Goal: Information Seeking & Learning: Understand process/instructions

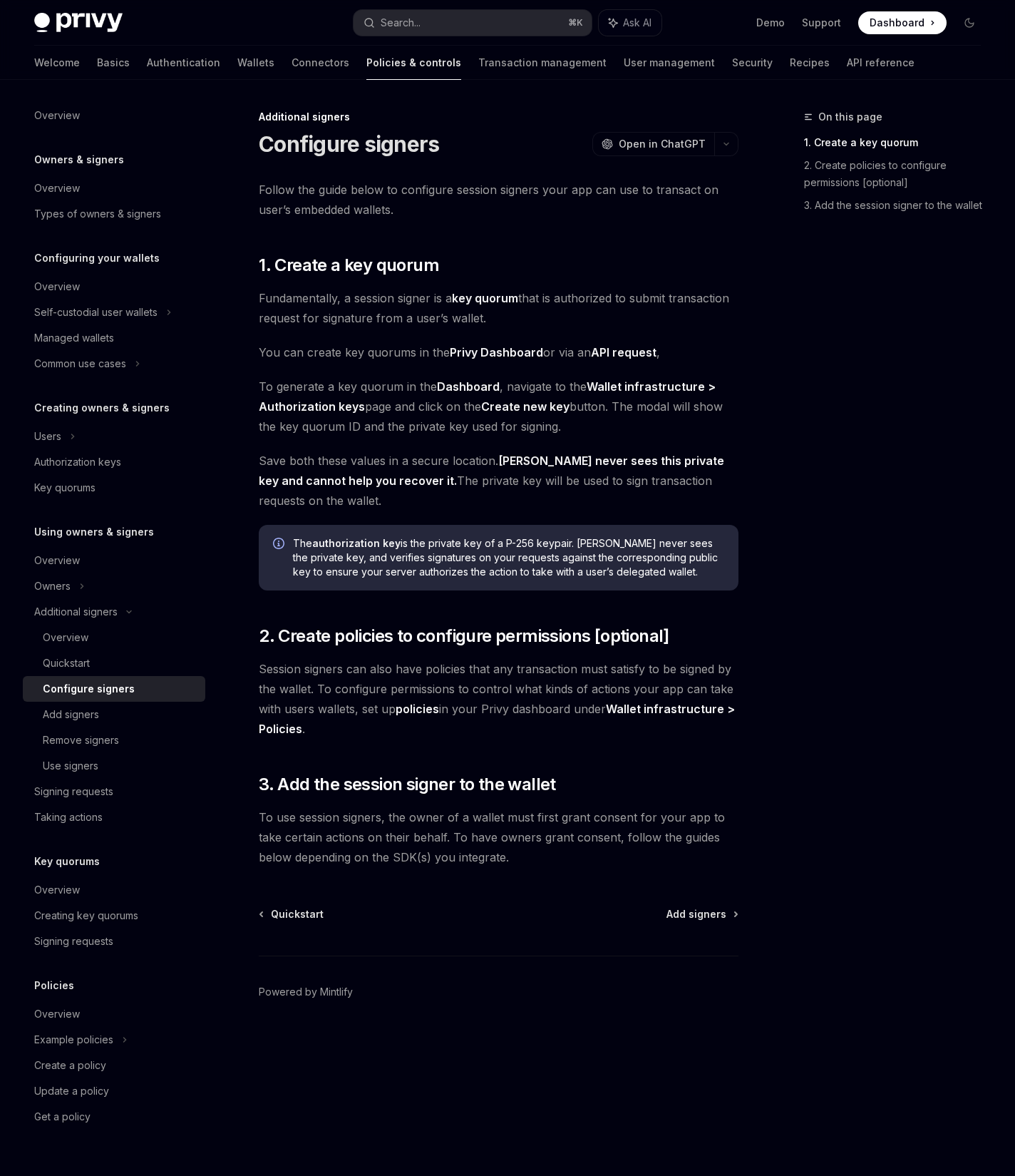
click at [493, 294] on link "key quorum" at bounding box center [484, 299] width 67 height 15
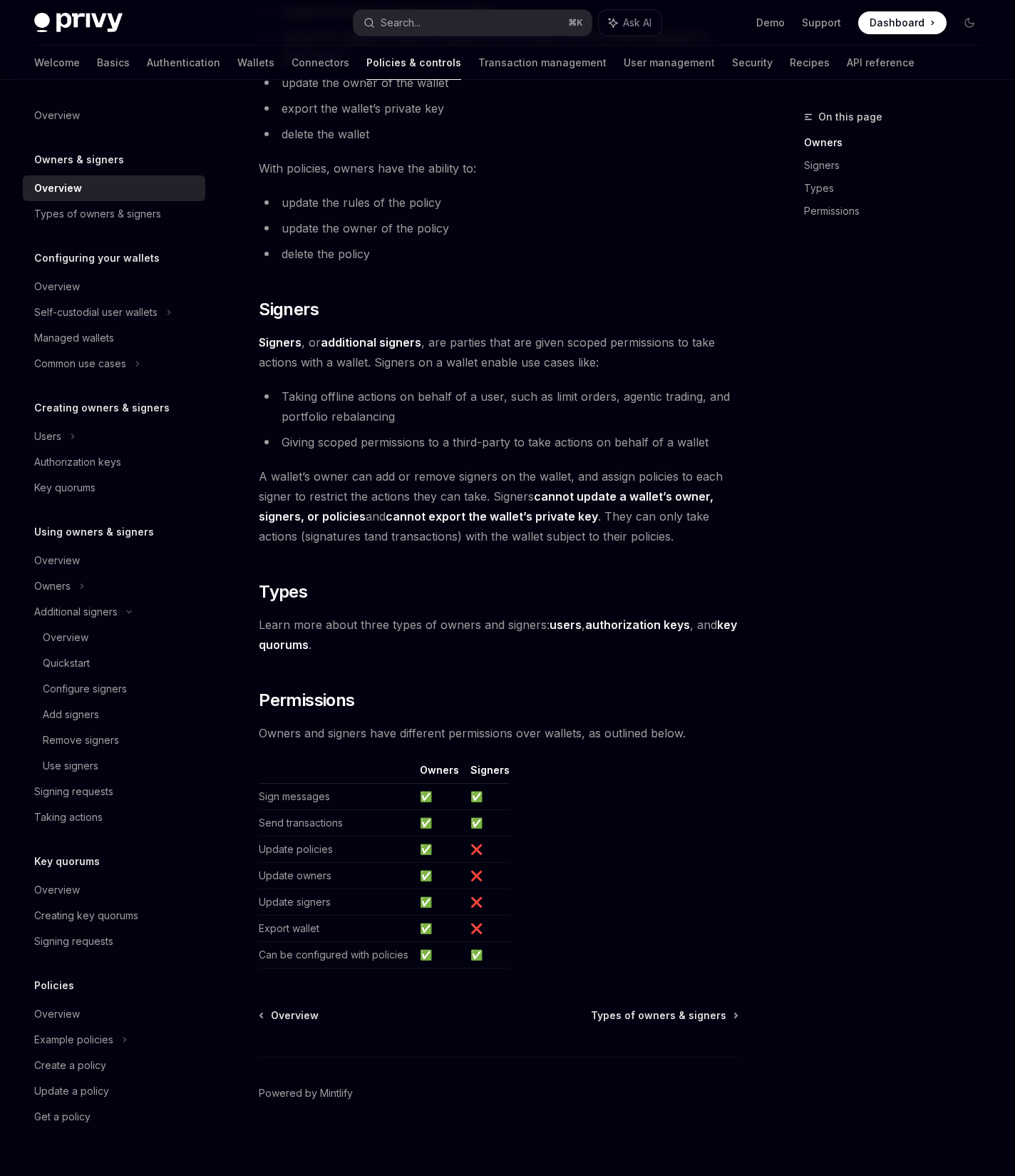
scroll to position [647, 0]
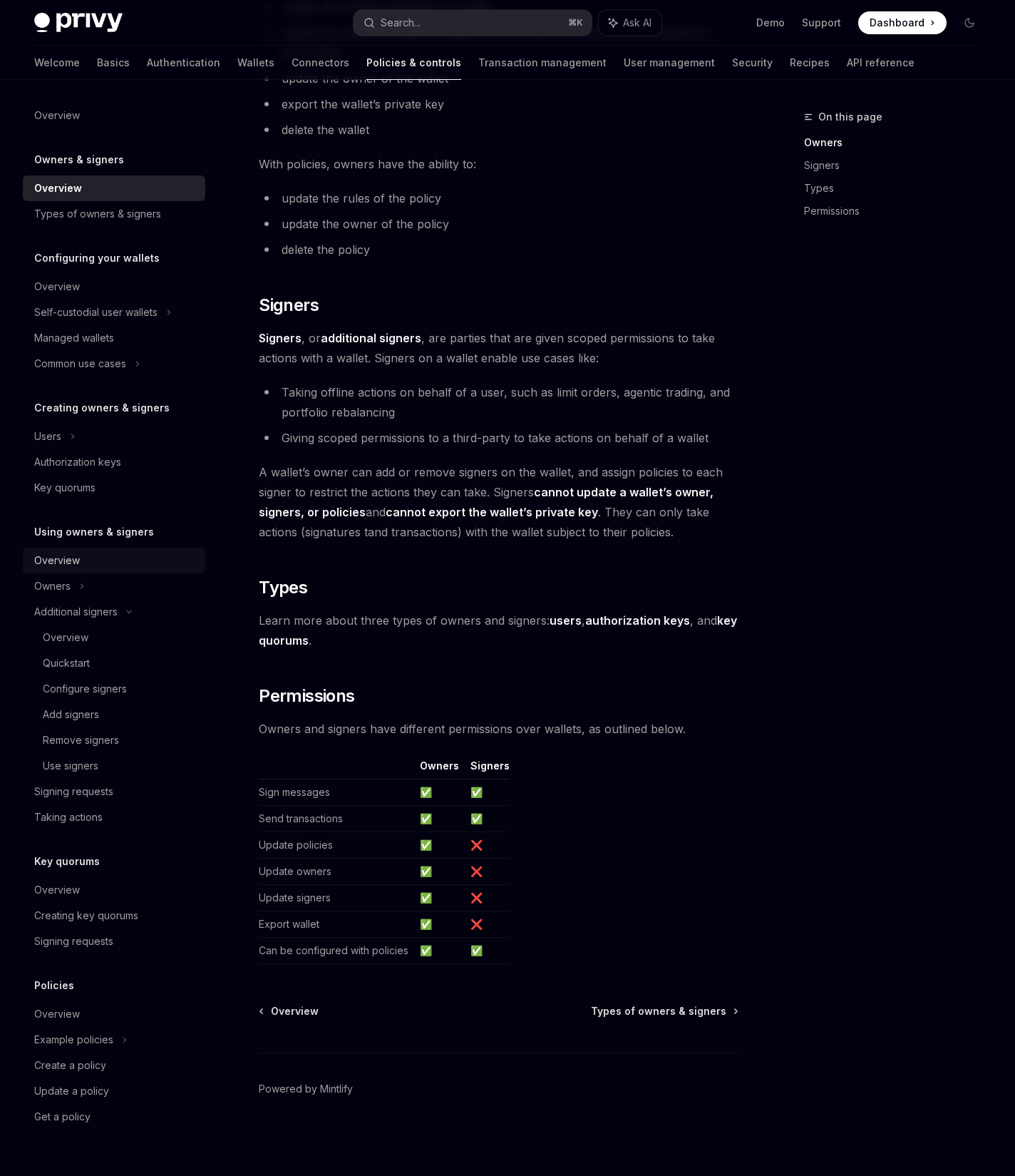
drag, startPoint x: 51, startPoint y: 567, endPoint x: 42, endPoint y: 565, distance: 9.2
click at [51, 567] on div "Overview" at bounding box center [56, 561] width 46 height 17
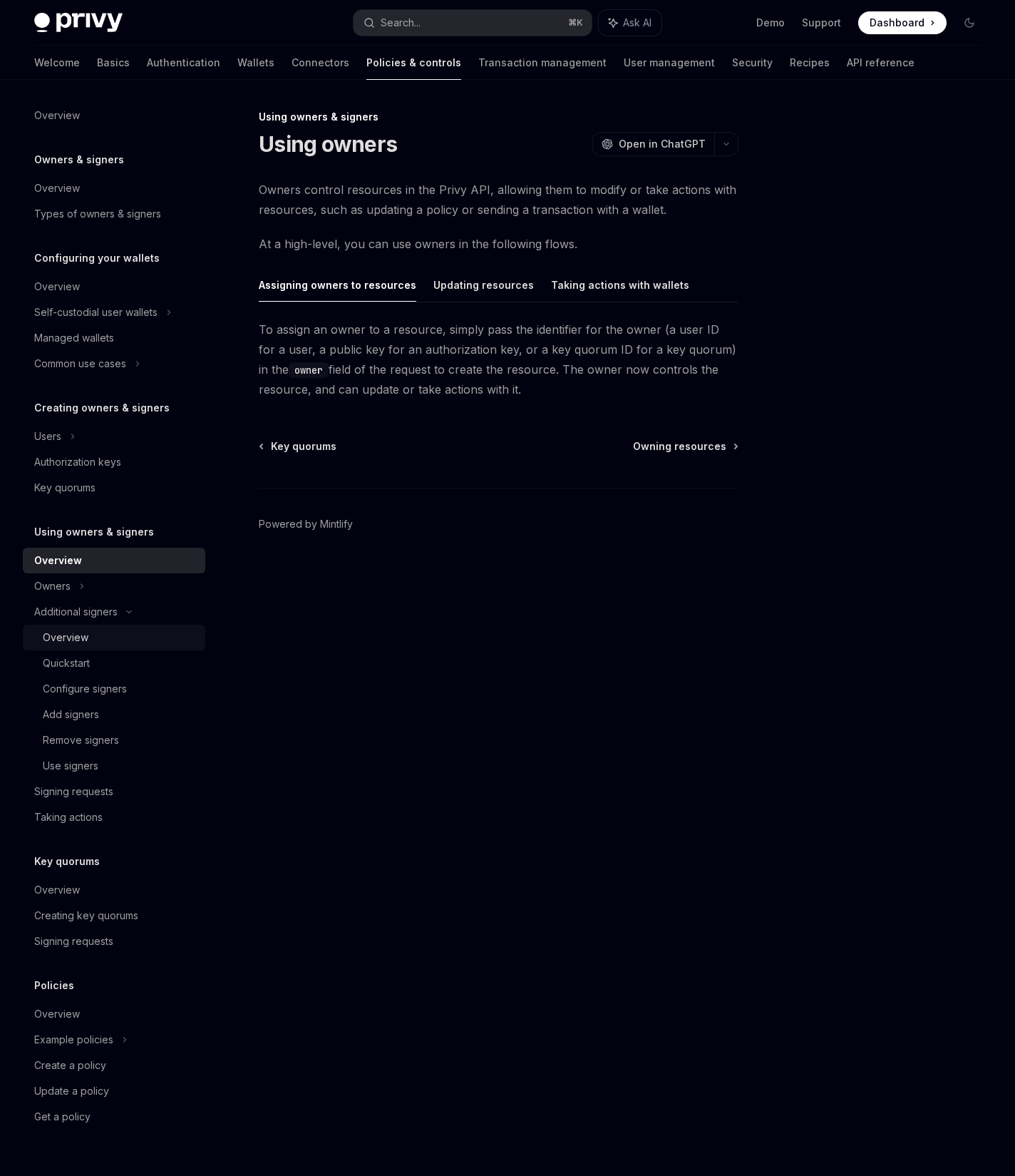
click at [69, 638] on div "Overview" at bounding box center [66, 638] width 46 height 17
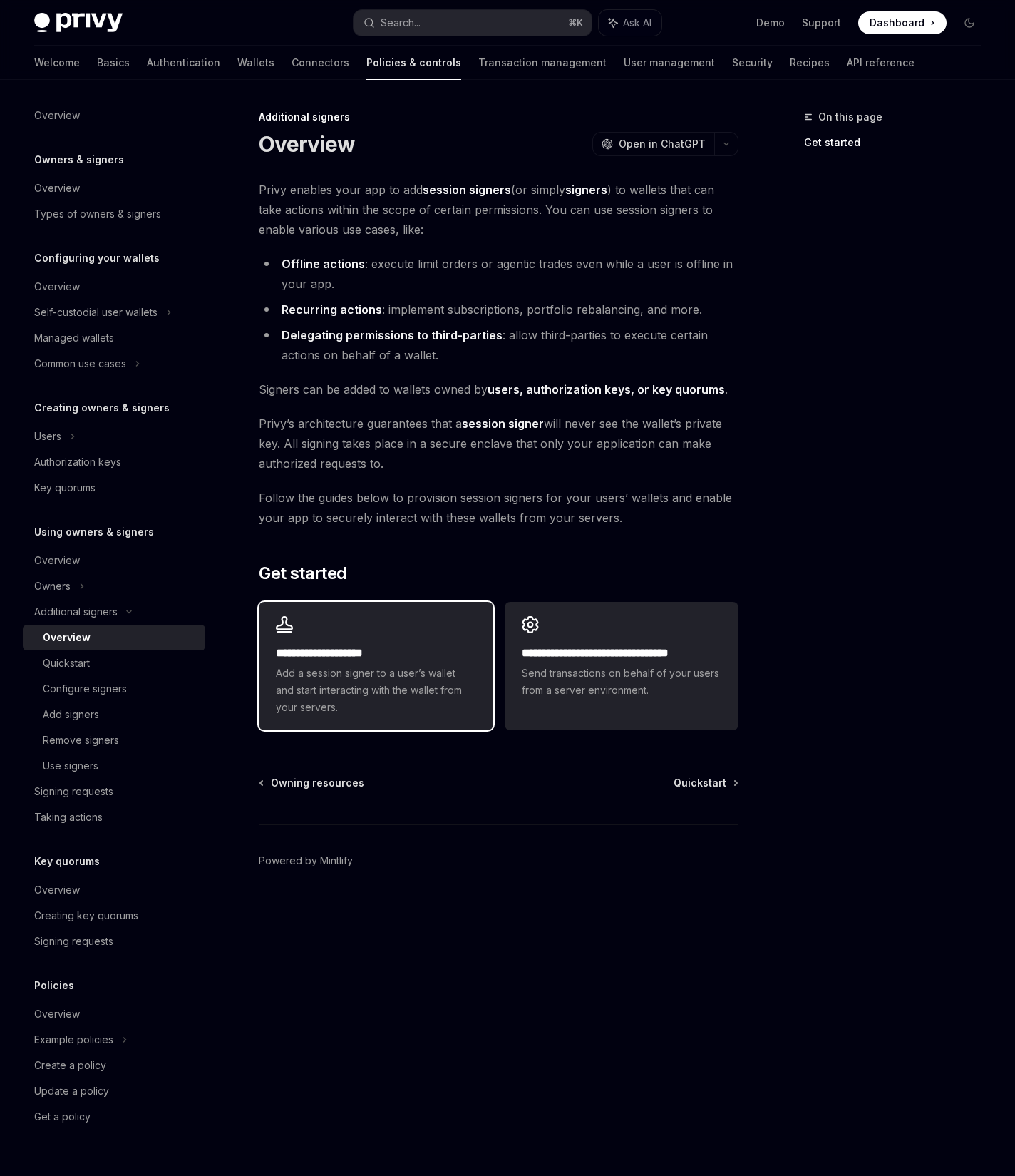
click at [342, 655] on h2 "**********" at bounding box center [376, 653] width 200 height 17
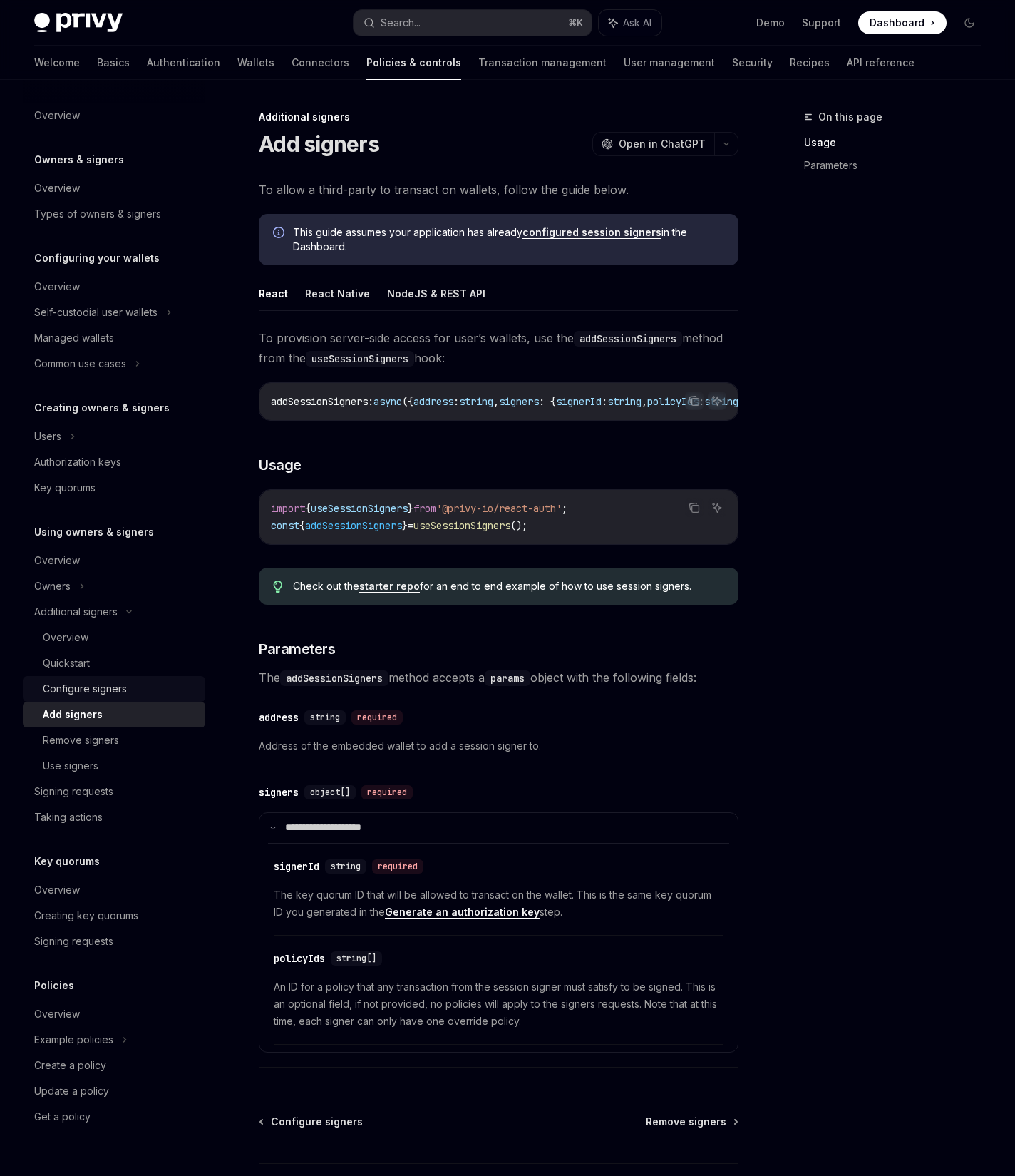
click at [94, 697] on div "Configure signers" at bounding box center [85, 689] width 85 height 17
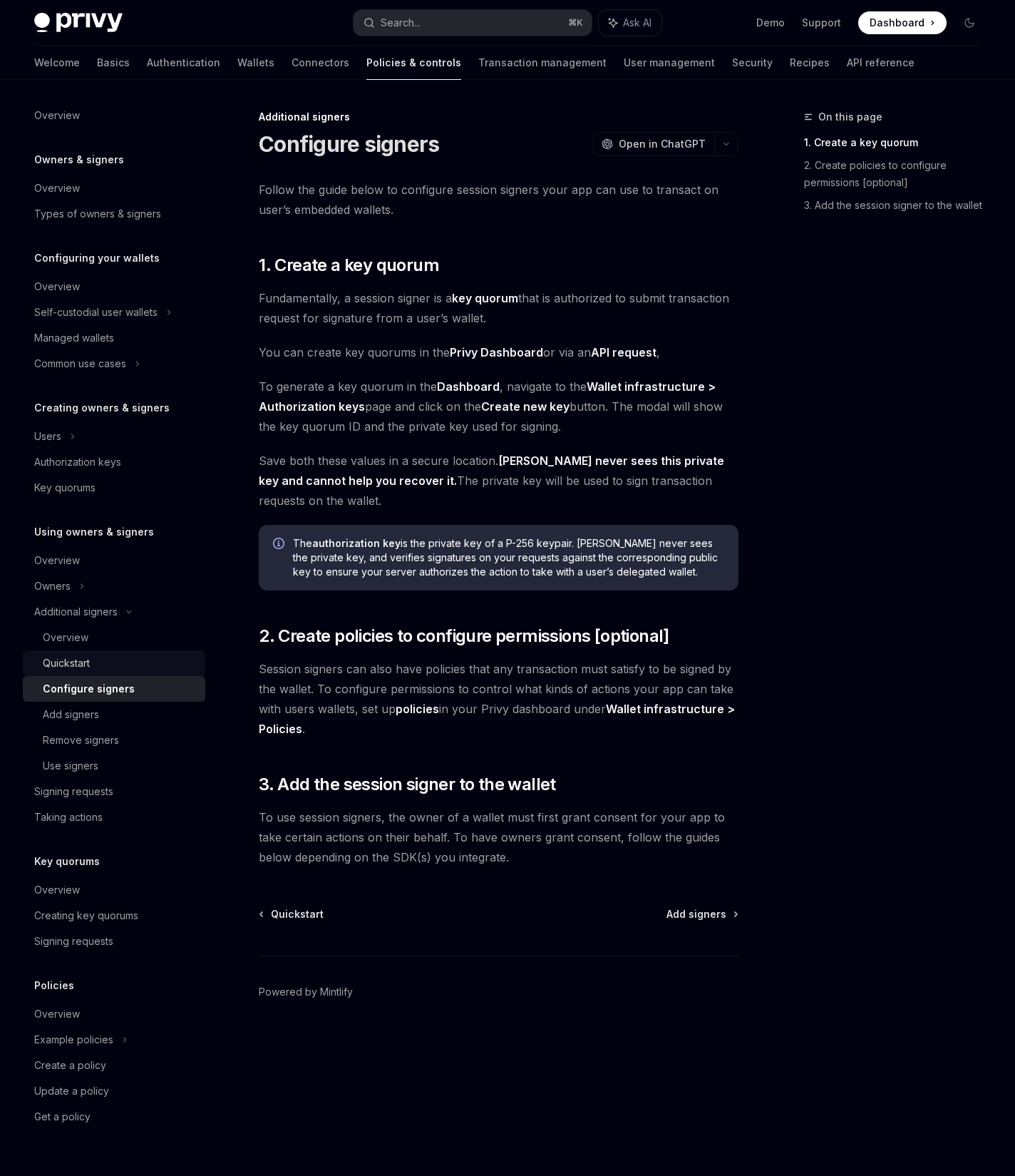
click at [65, 664] on div "Quickstart" at bounding box center [67, 663] width 47 height 17
type textarea "*"
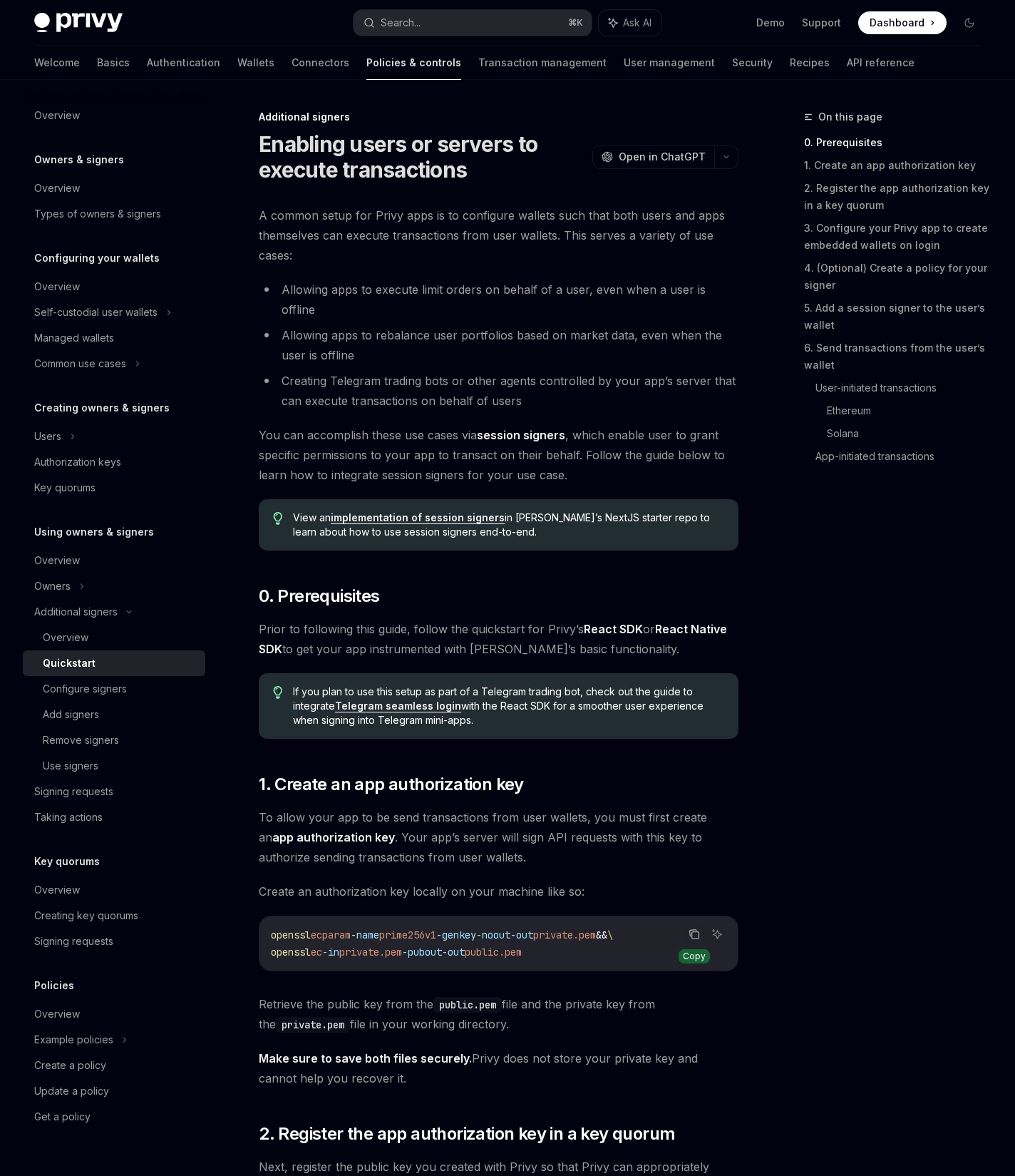
click at [700, 928] on icon "Copy the contents from the code block" at bounding box center [694, 934] width 11 height 11
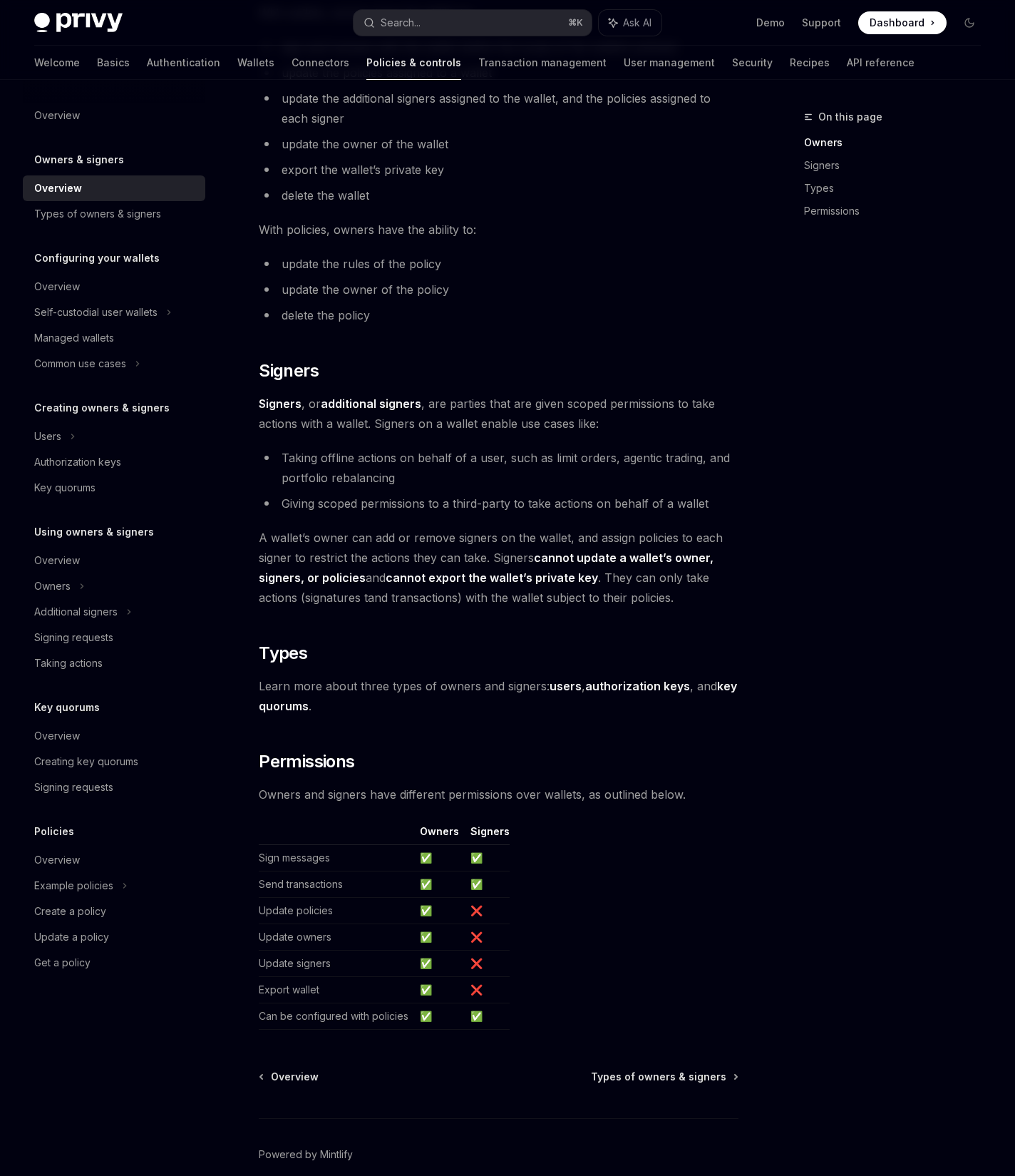
scroll to position [580, 0]
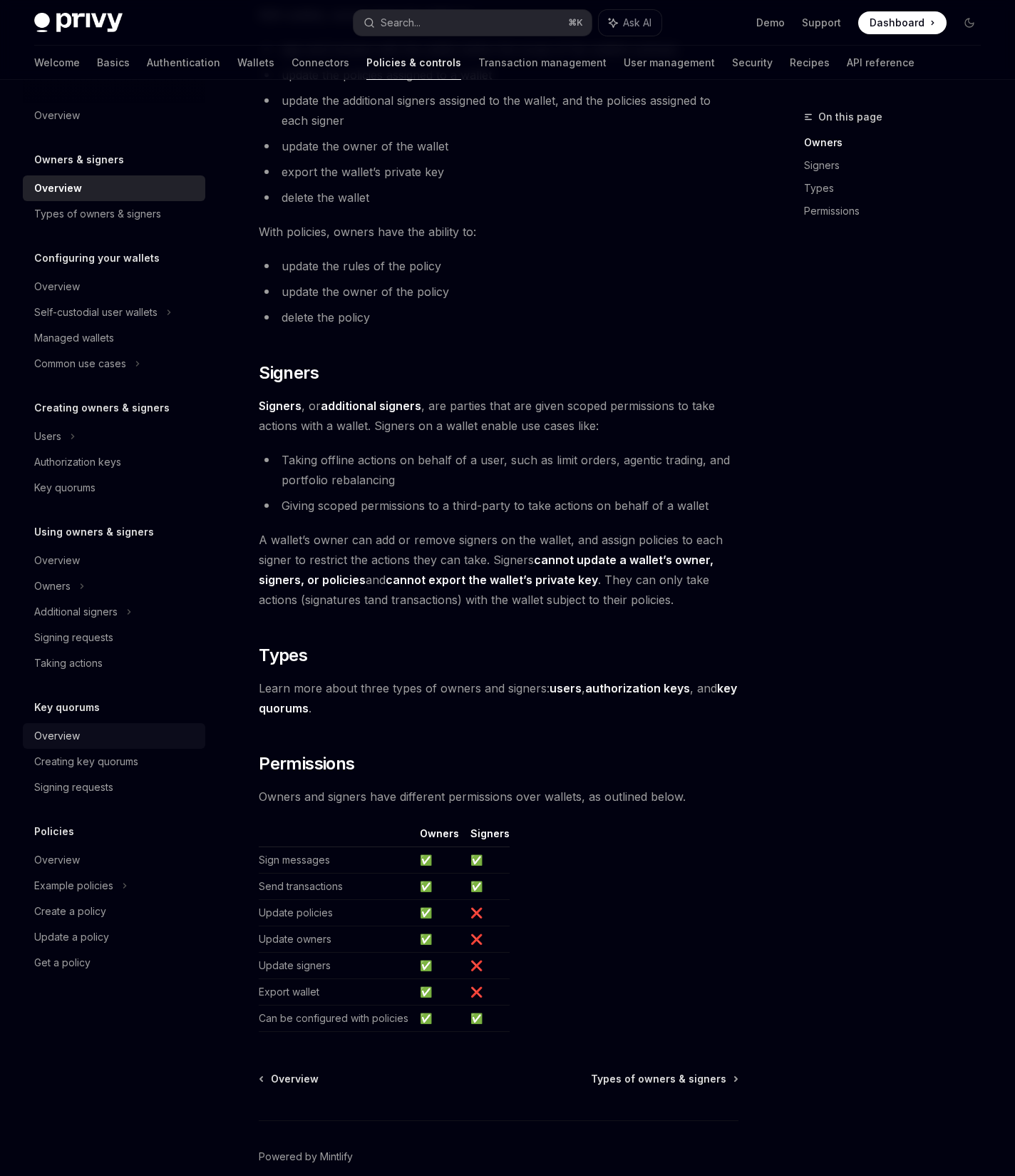
click at [61, 735] on div "Overview" at bounding box center [56, 735] width 46 height 17
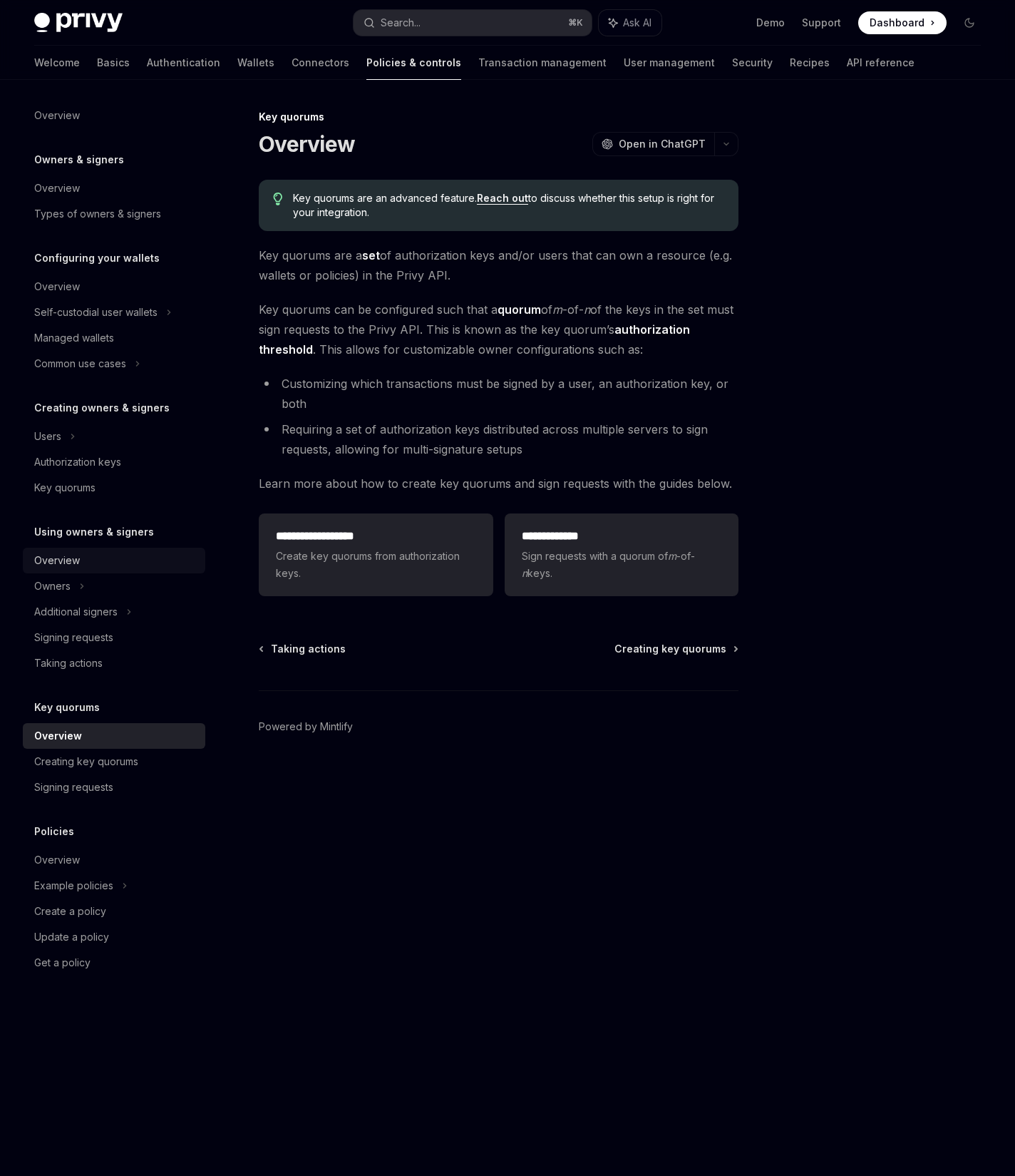
click at [42, 563] on div "Overview" at bounding box center [56, 561] width 46 height 17
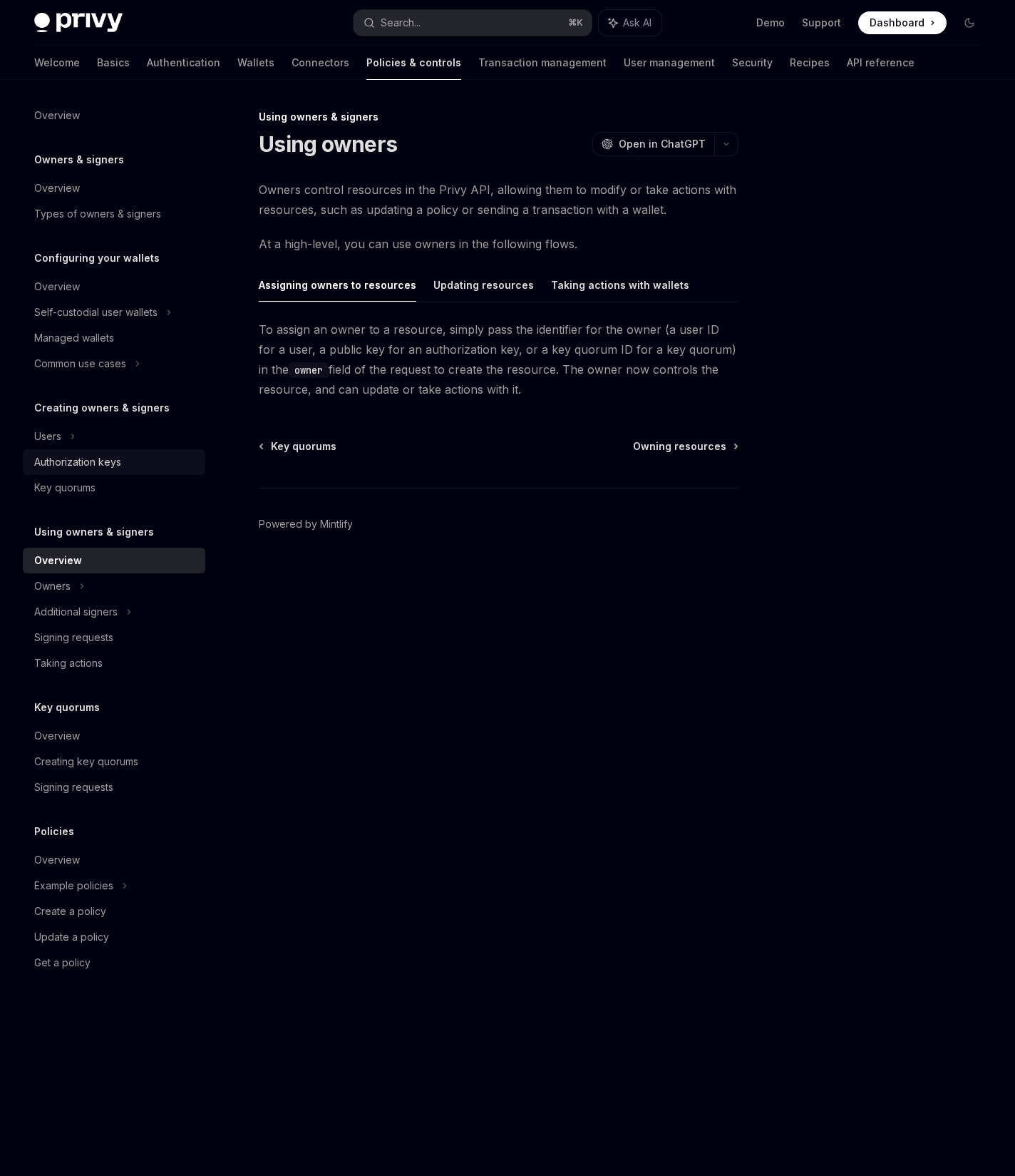
click at [85, 467] on div "Authorization keys" at bounding box center [77, 462] width 87 height 17
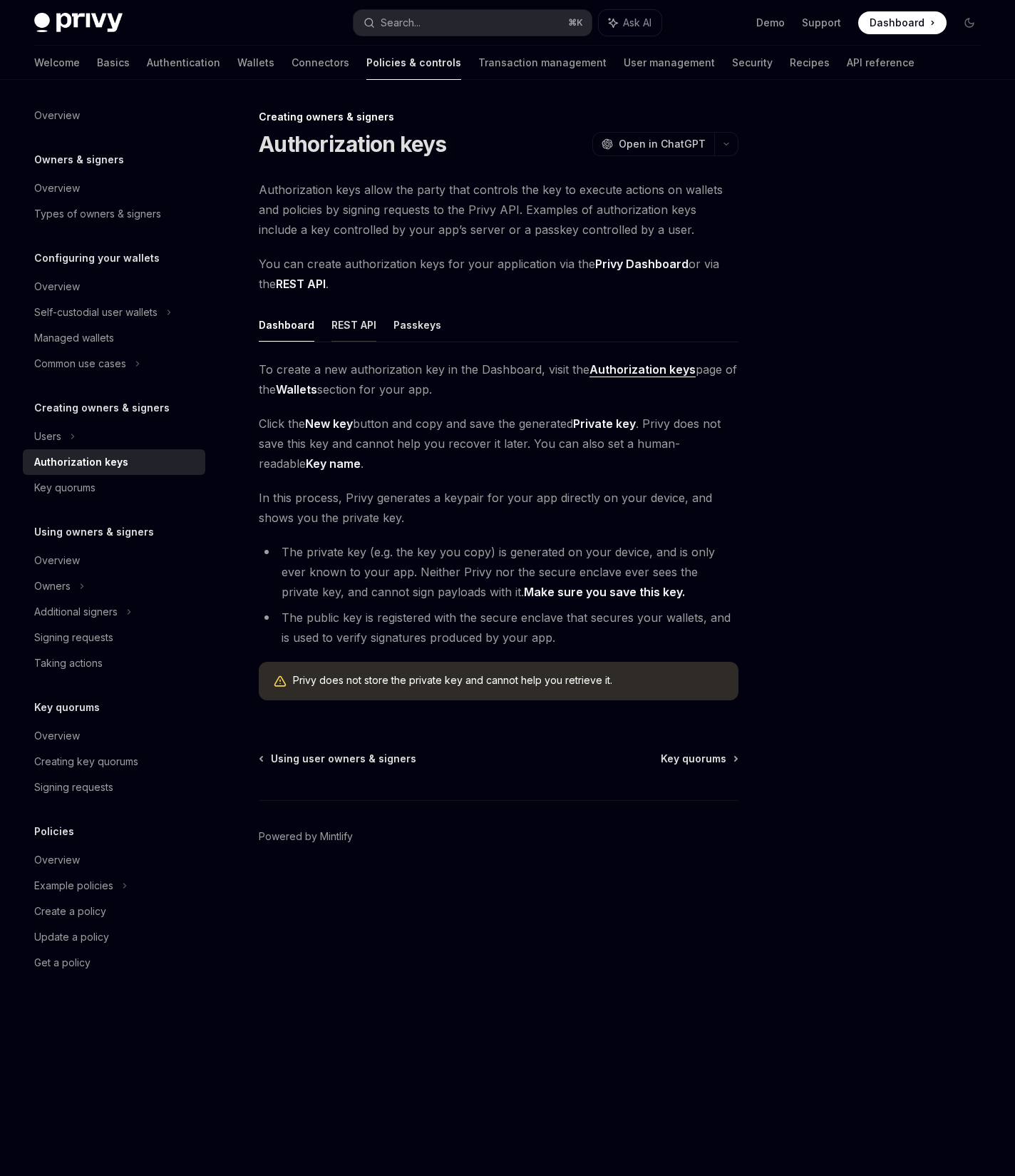
click at [345, 321] on button "REST API" at bounding box center [354, 325] width 45 height 34
type textarea "*"
